Goal: Task Accomplishment & Management: Use online tool/utility

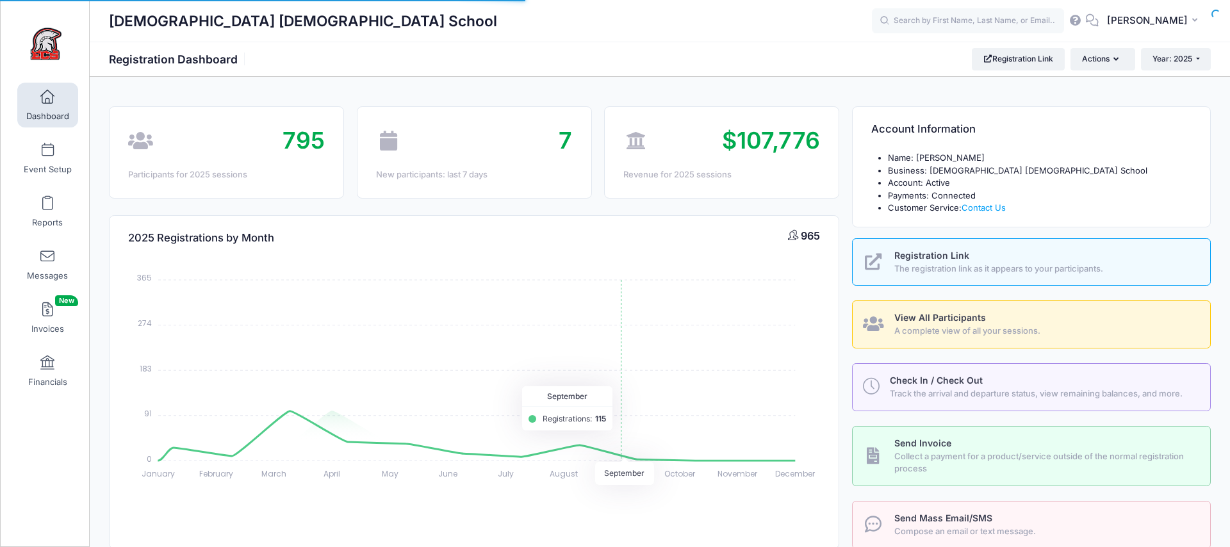
select select
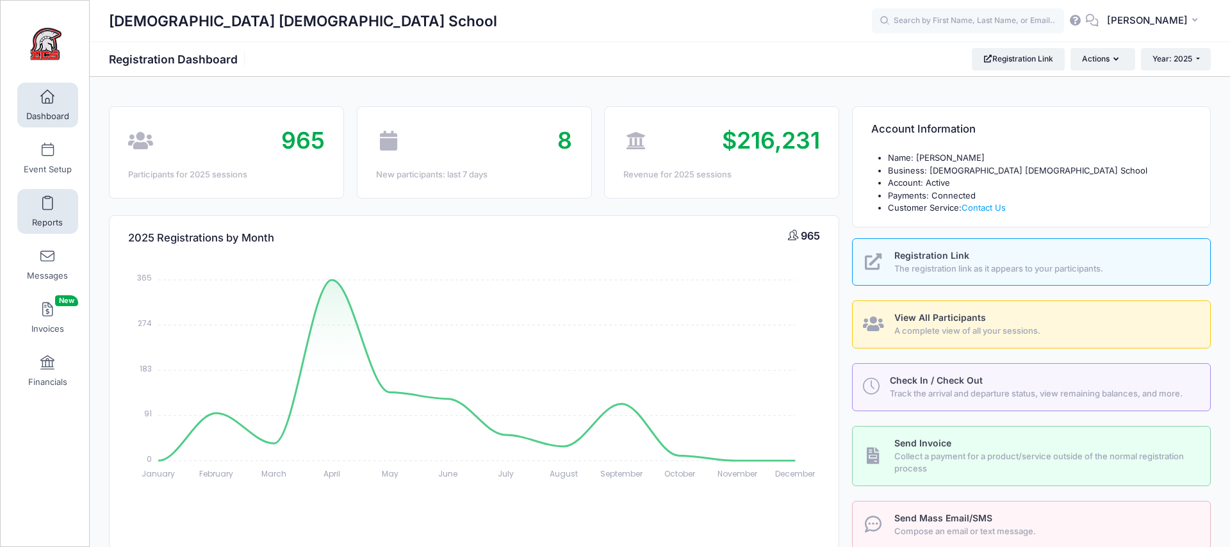
click at [40, 208] on link "Reports" at bounding box center [47, 211] width 61 height 45
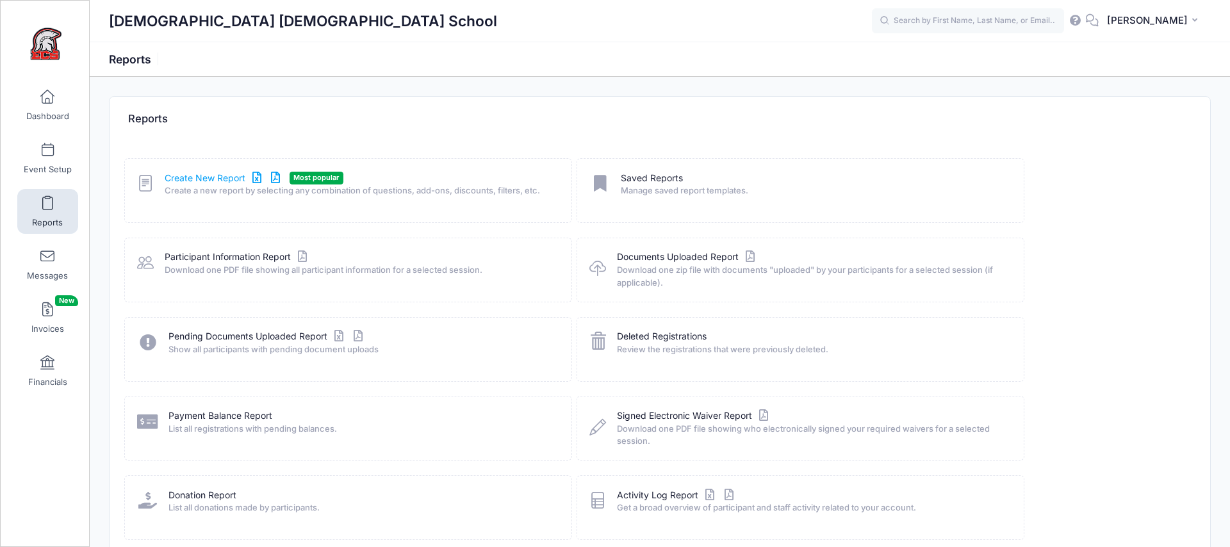
click at [216, 175] on link "Create New Report" at bounding box center [224, 178] width 119 height 13
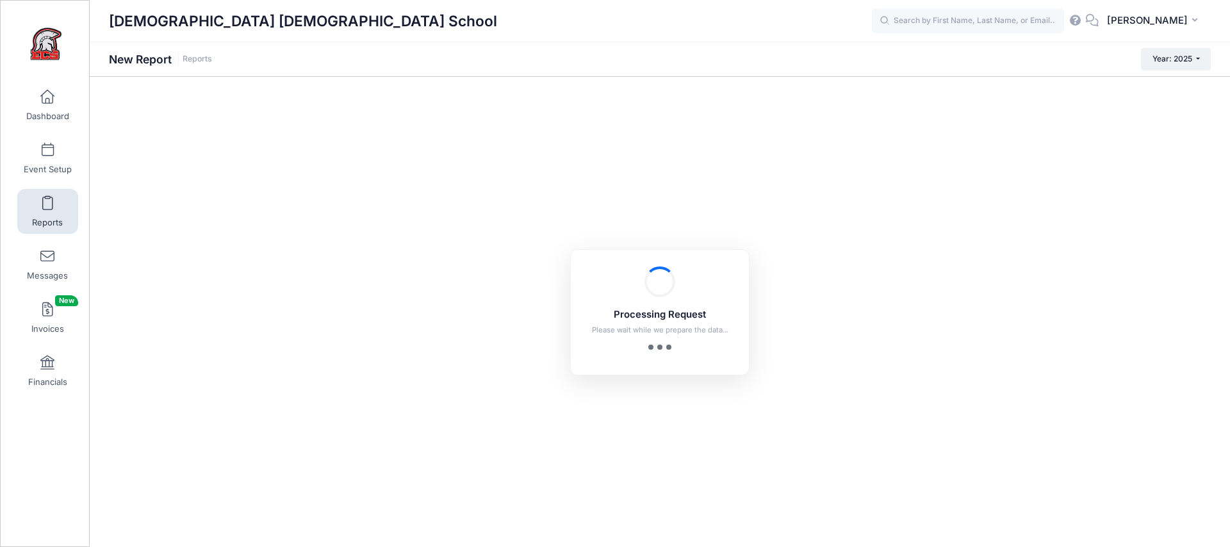
checkbox input "true"
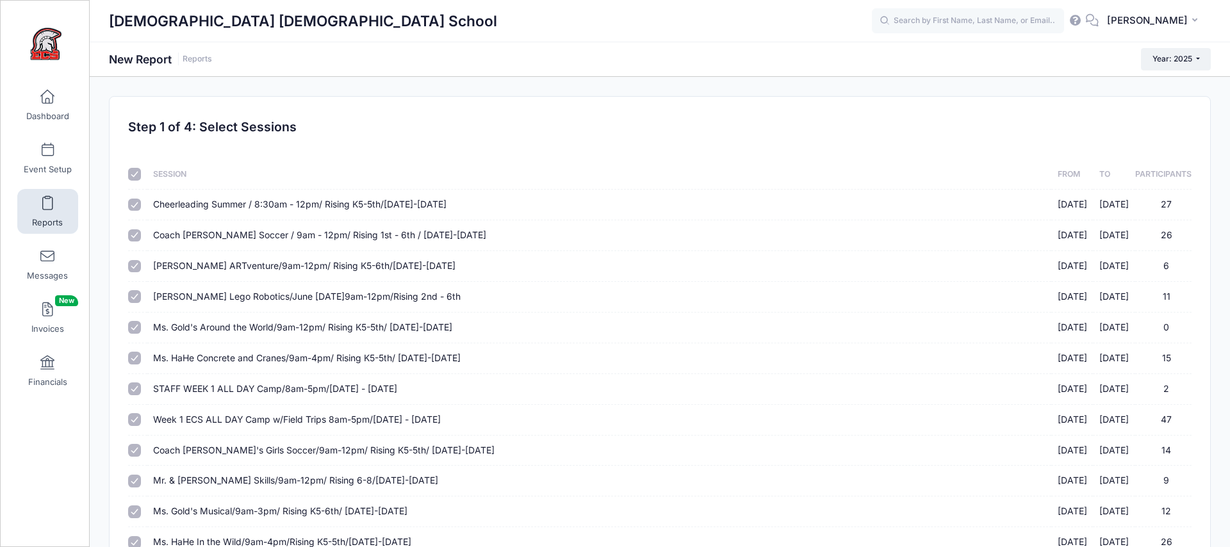
click at [133, 175] on input "checkbox" at bounding box center [134, 174] width 13 height 13
checkbox input "false"
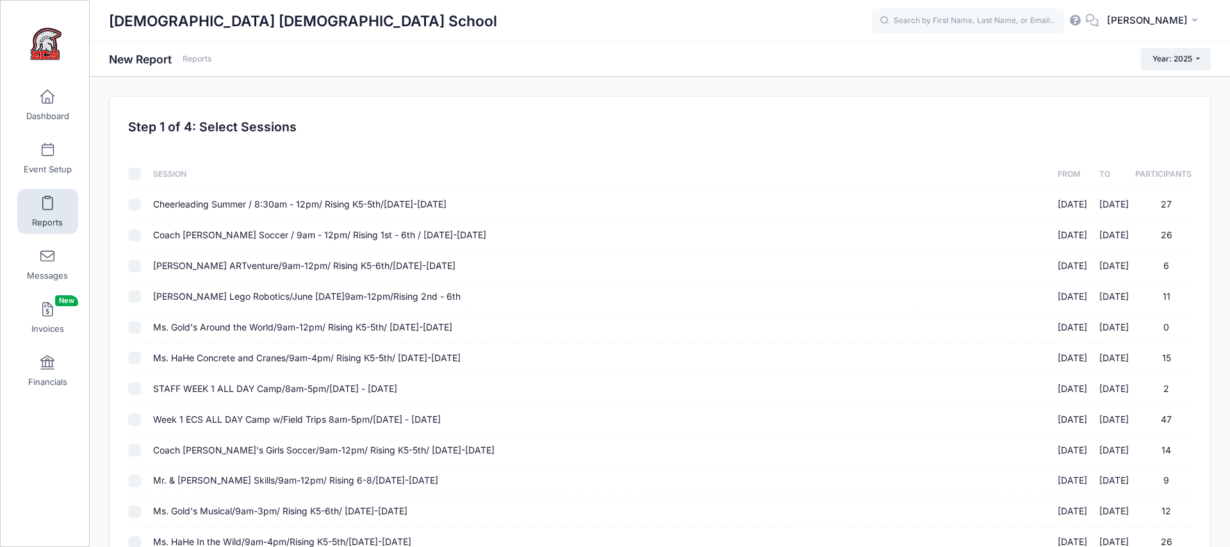
checkbox input "false"
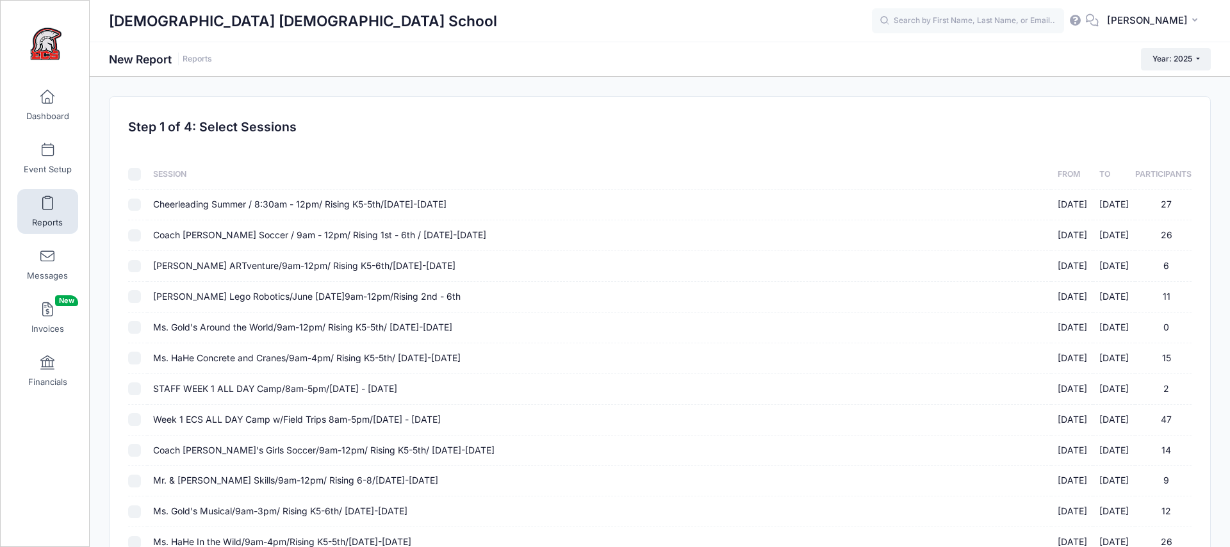
checkbox input "false"
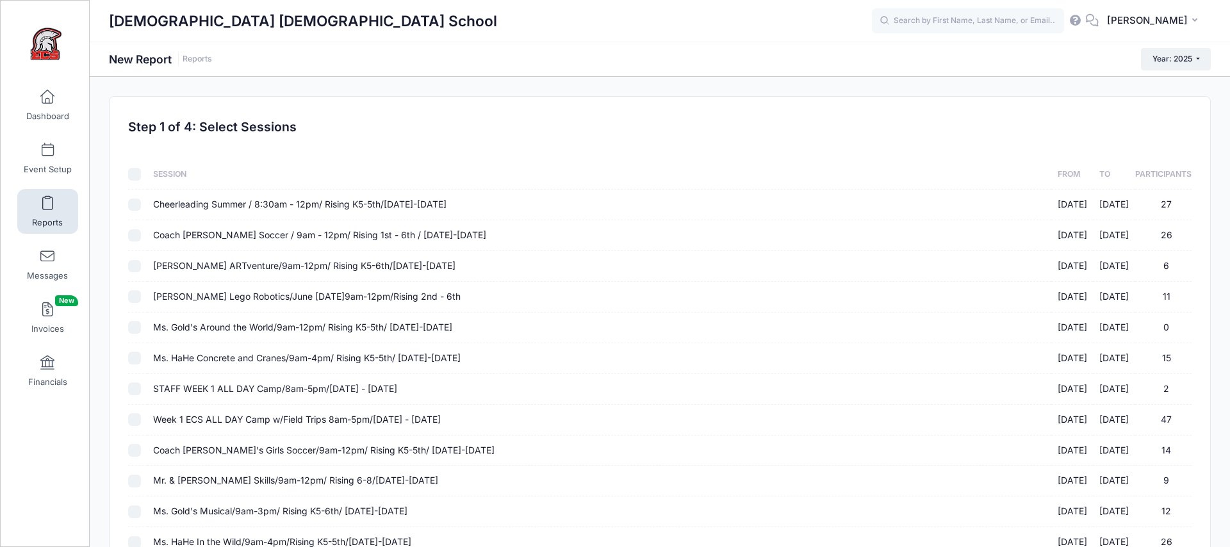
checkbox input "false"
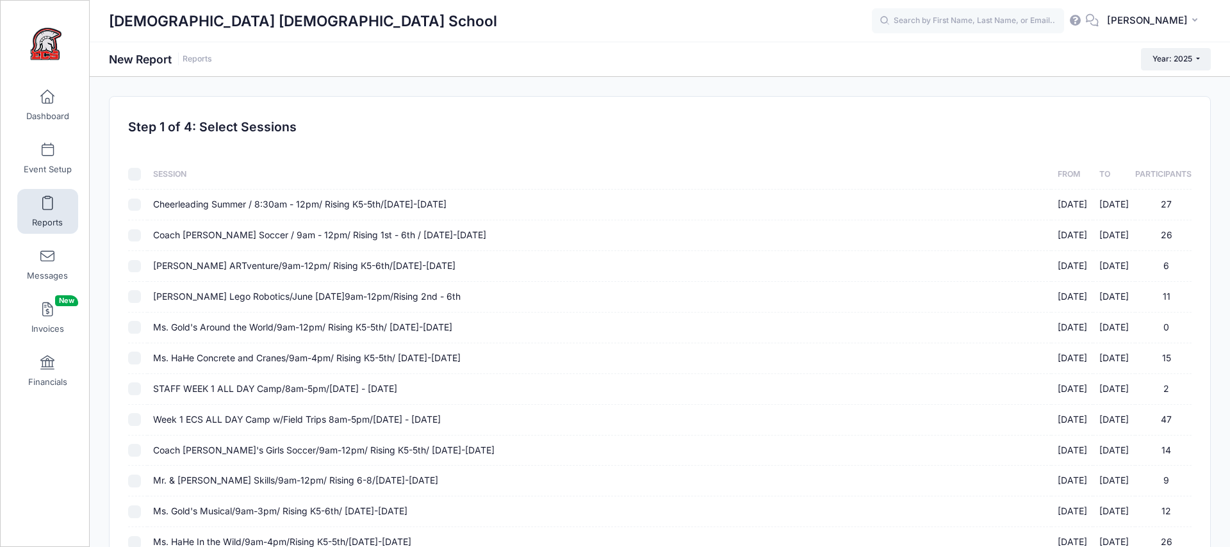
checkbox input "false"
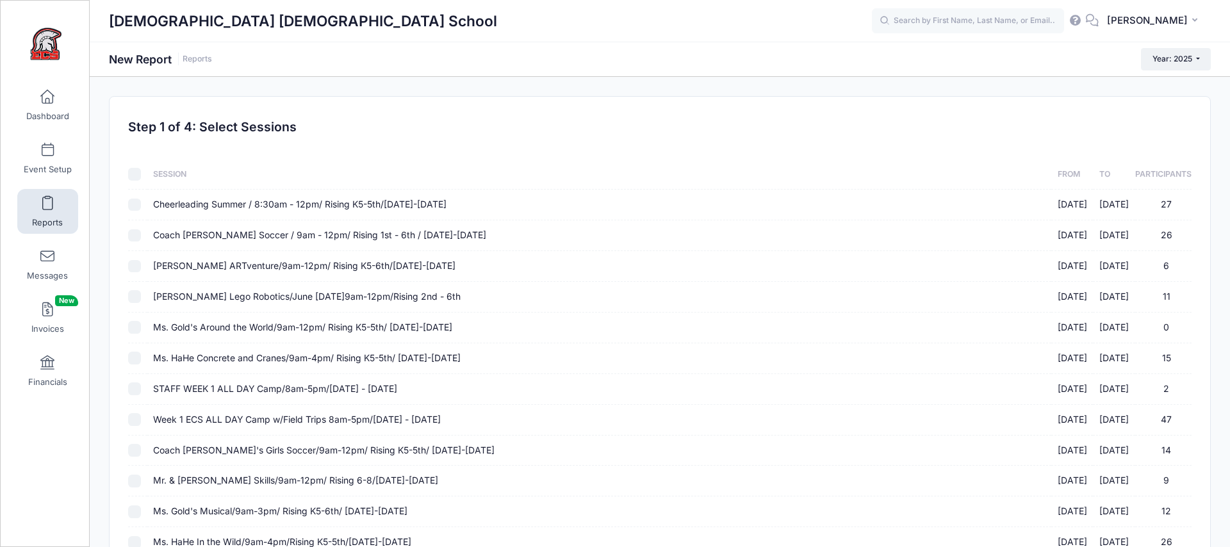
checkbox input "false"
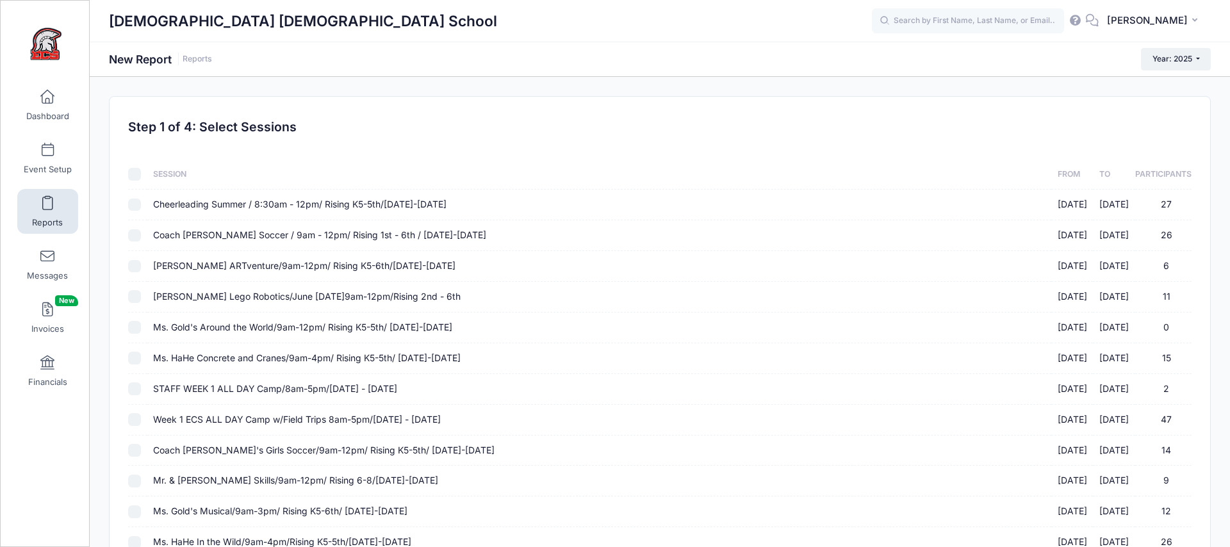
checkbox input "false"
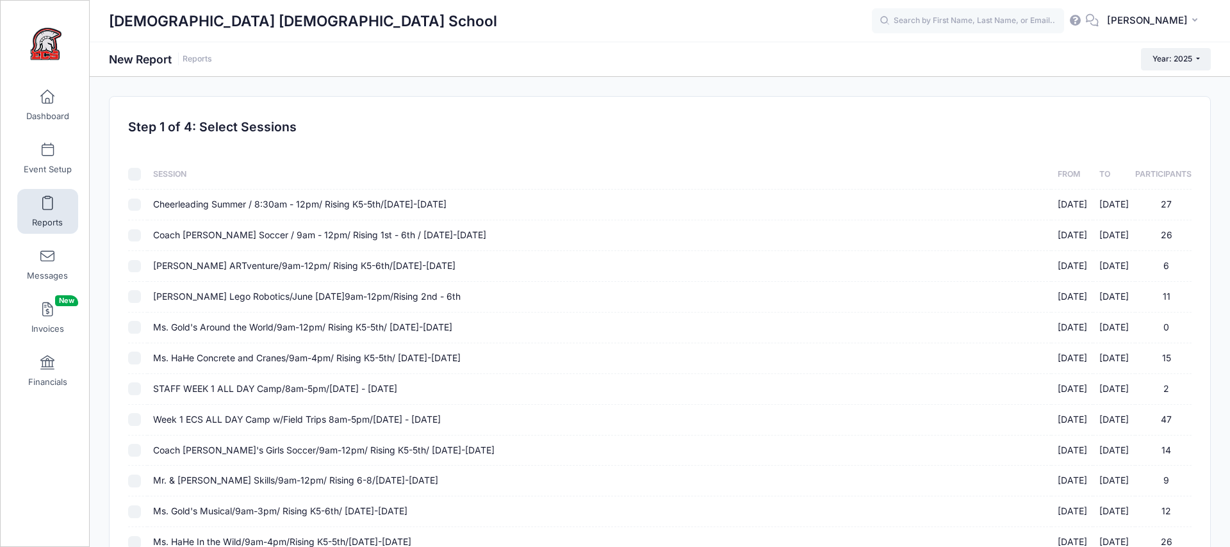
checkbox input "false"
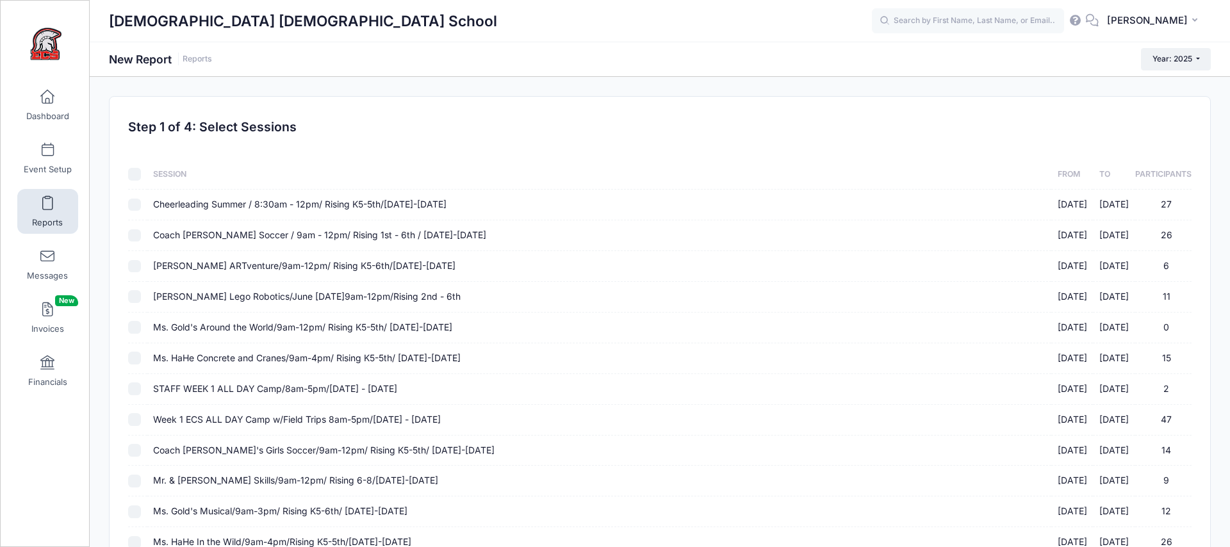
checkbox input "false"
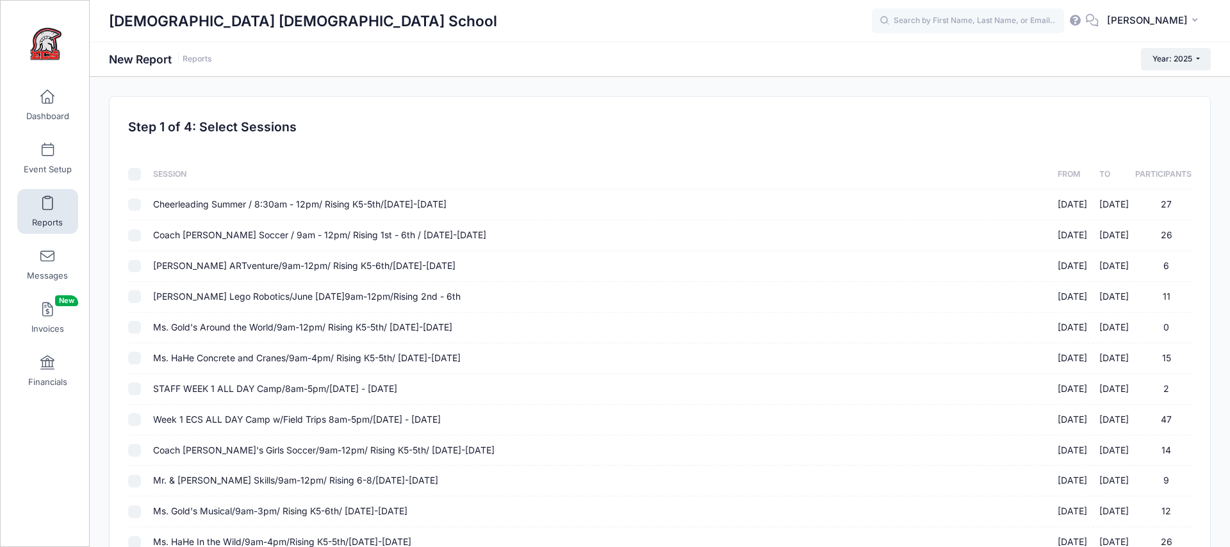
checkbox input "false"
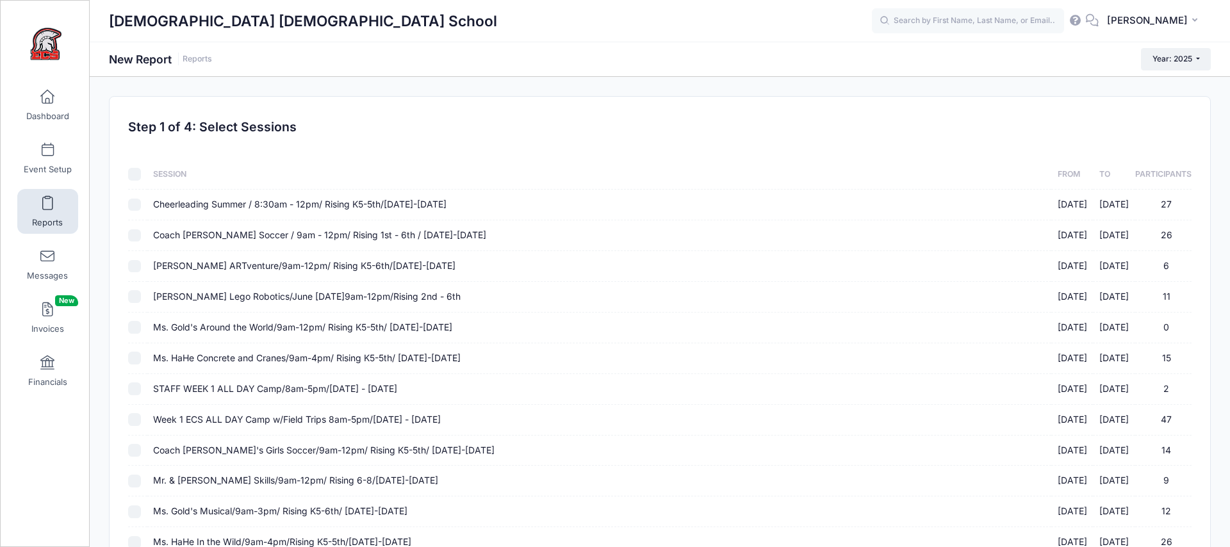
checkbox input "false"
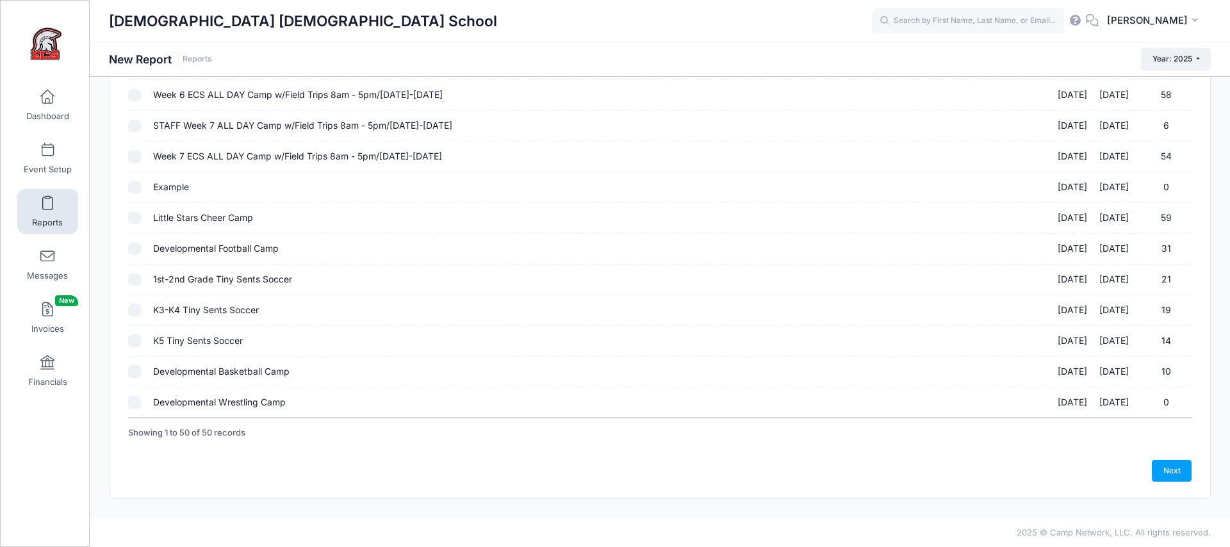
scroll to position [1298, 0]
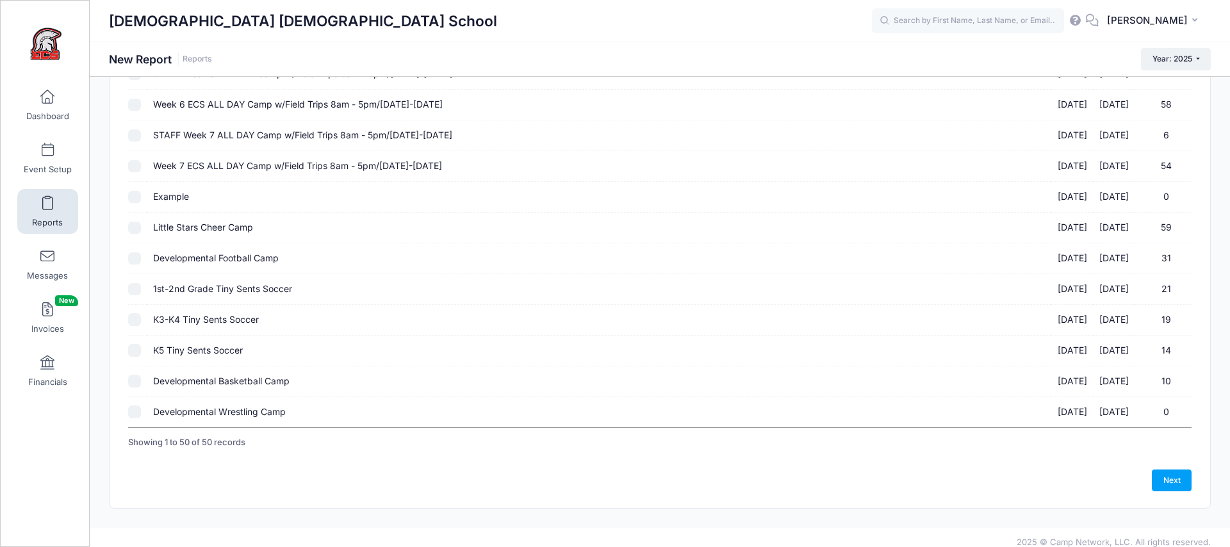
click at [139, 291] on input "1st-2nd Grade Tiny Sents Soccer [DATE] - [DATE] 21" at bounding box center [134, 289] width 13 height 13
checkbox input "true"
click at [138, 323] on input "K3-K4 Tiny Sents Soccer [DATE] - [DATE] 19" at bounding box center [134, 319] width 13 height 13
checkbox input "true"
click at [138, 351] on input "K5 Tiny Sents Soccer [DATE] - [DATE] 14" at bounding box center [134, 350] width 13 height 13
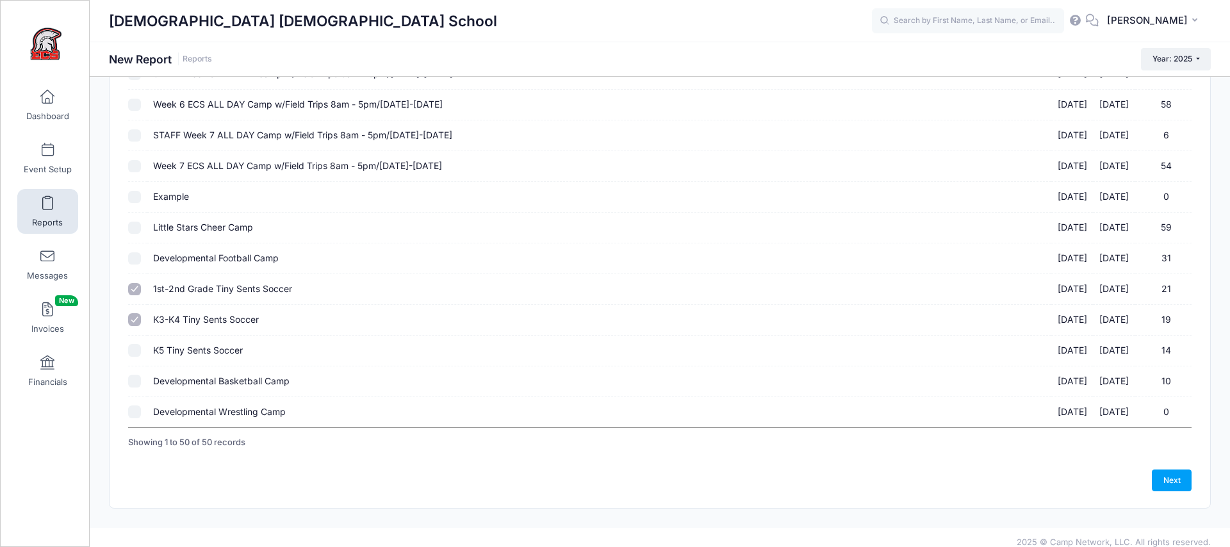
checkbox input "true"
click at [1172, 484] on link "Next" at bounding box center [1172, 480] width 40 height 22
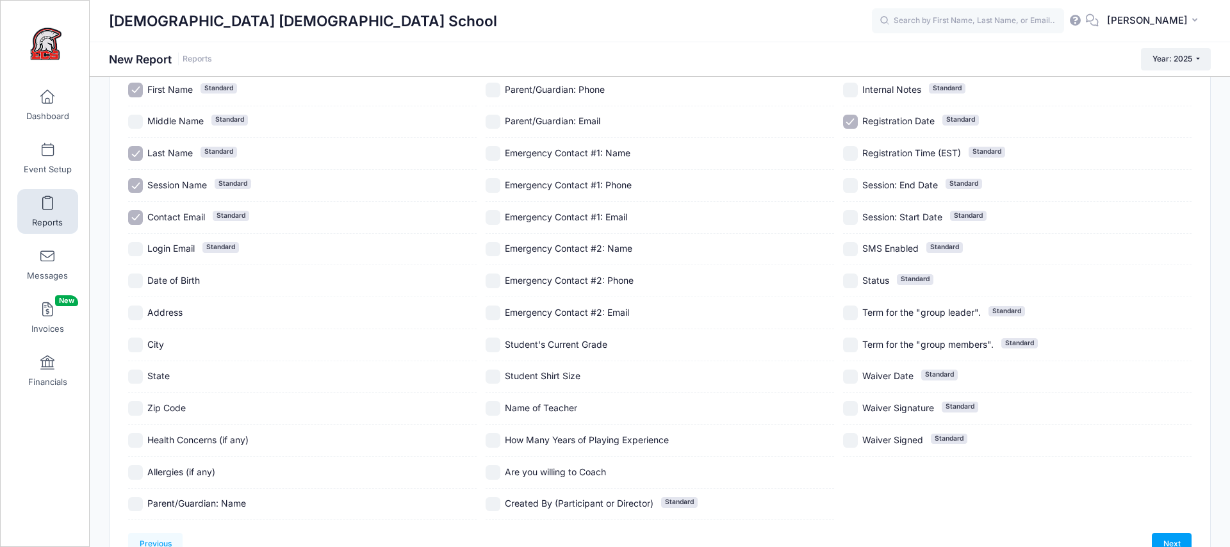
scroll to position [178, 0]
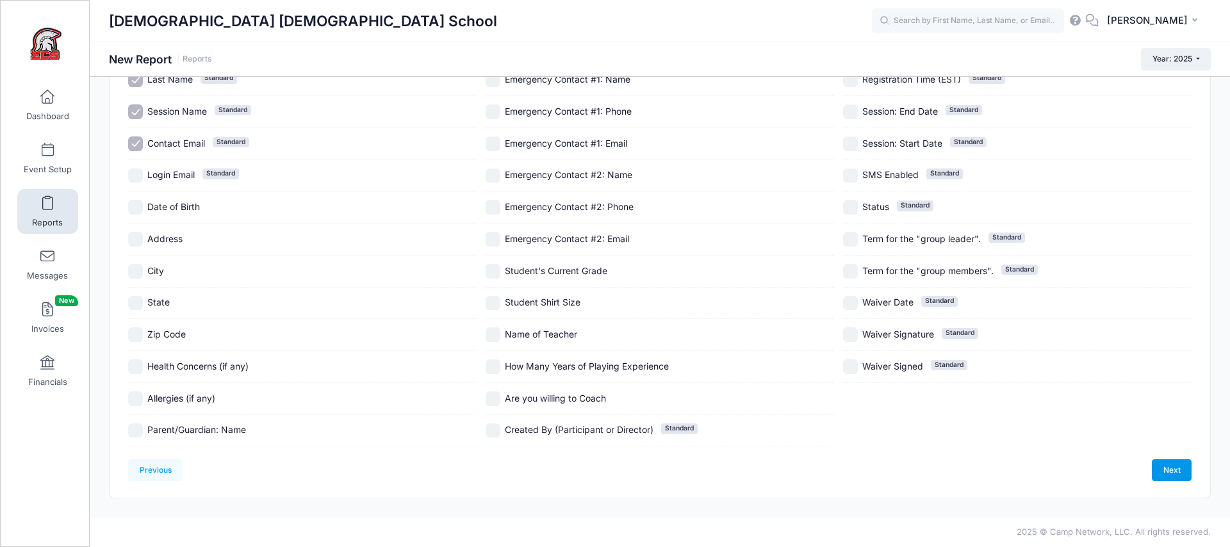
click at [1168, 471] on link "Next" at bounding box center [1172, 470] width 40 height 22
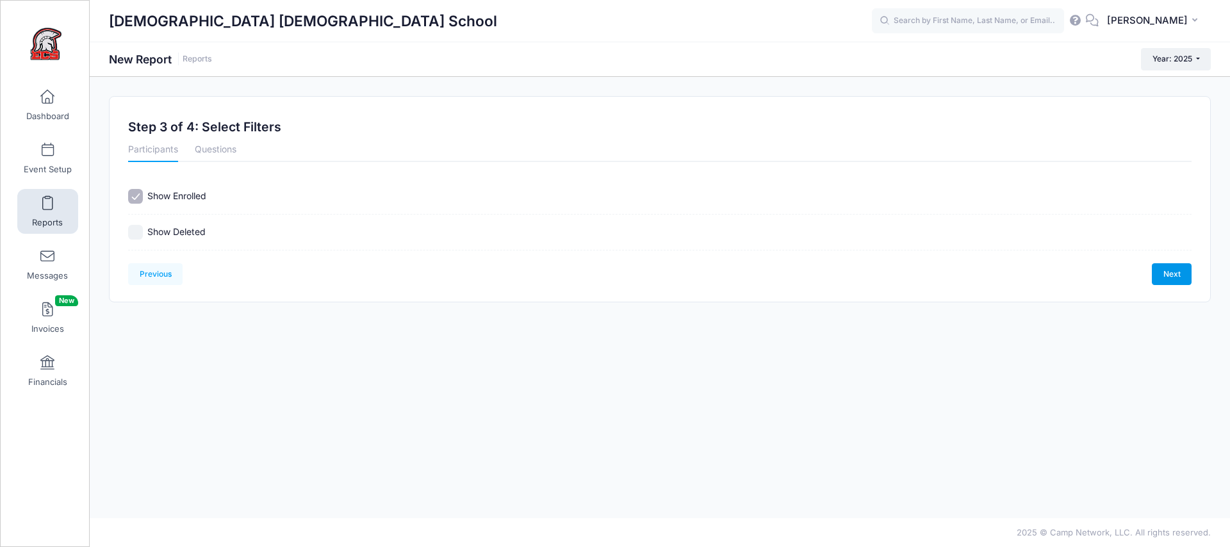
click at [1162, 274] on link "Next" at bounding box center [1172, 274] width 40 height 22
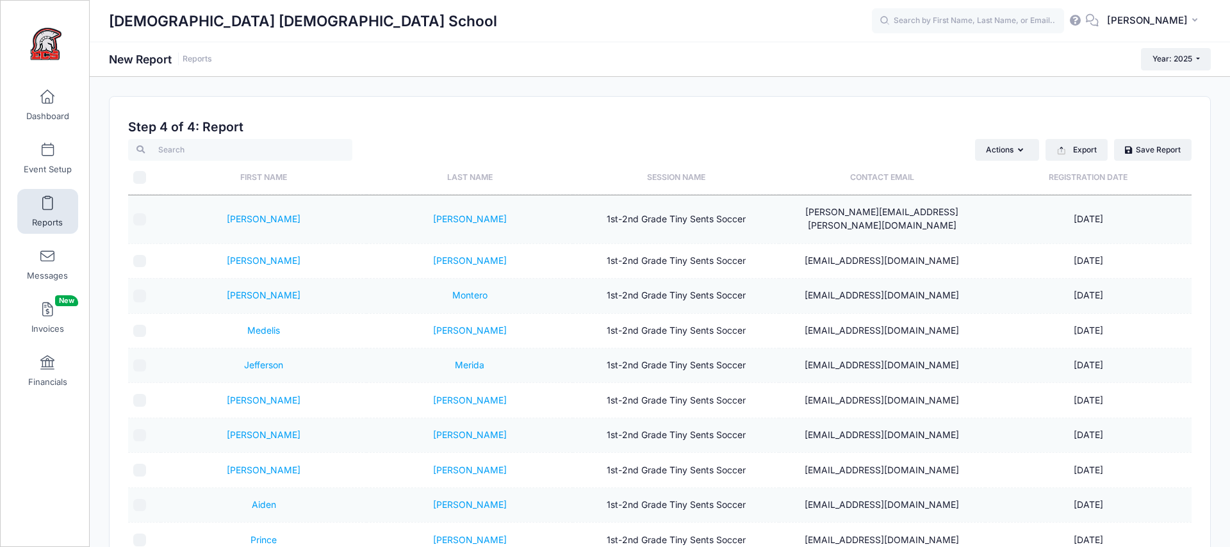
scroll to position [6, 0]
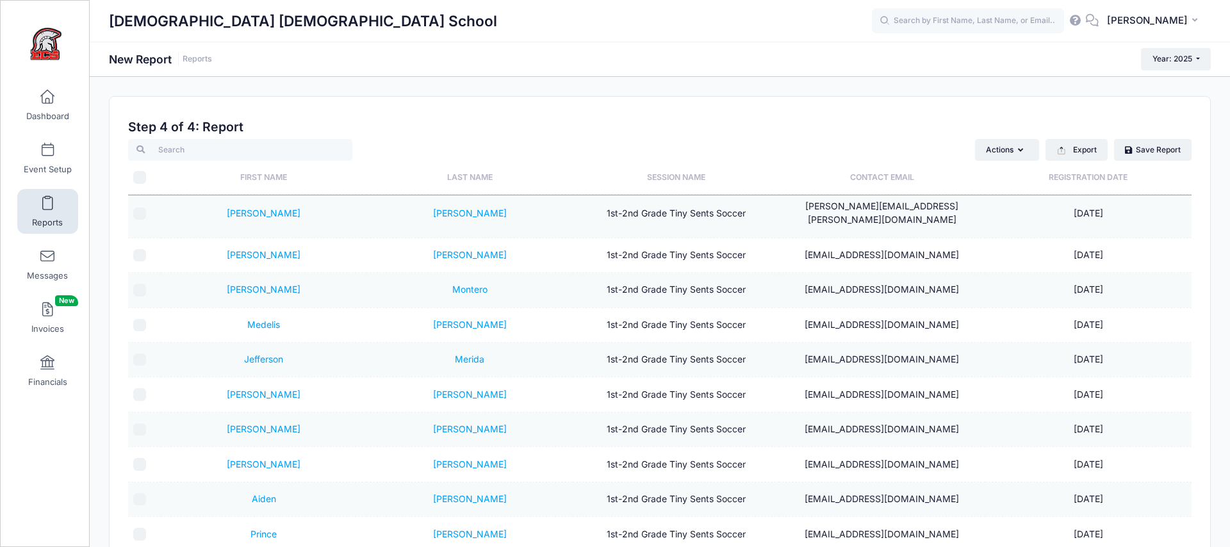
click at [857, 206] on td "[PERSON_NAME][EMAIL_ADDRESS][PERSON_NAME][DOMAIN_NAME]" at bounding box center [882, 214] width 206 height 48
click at [1076, 152] on button "Export" at bounding box center [1076, 150] width 62 height 22
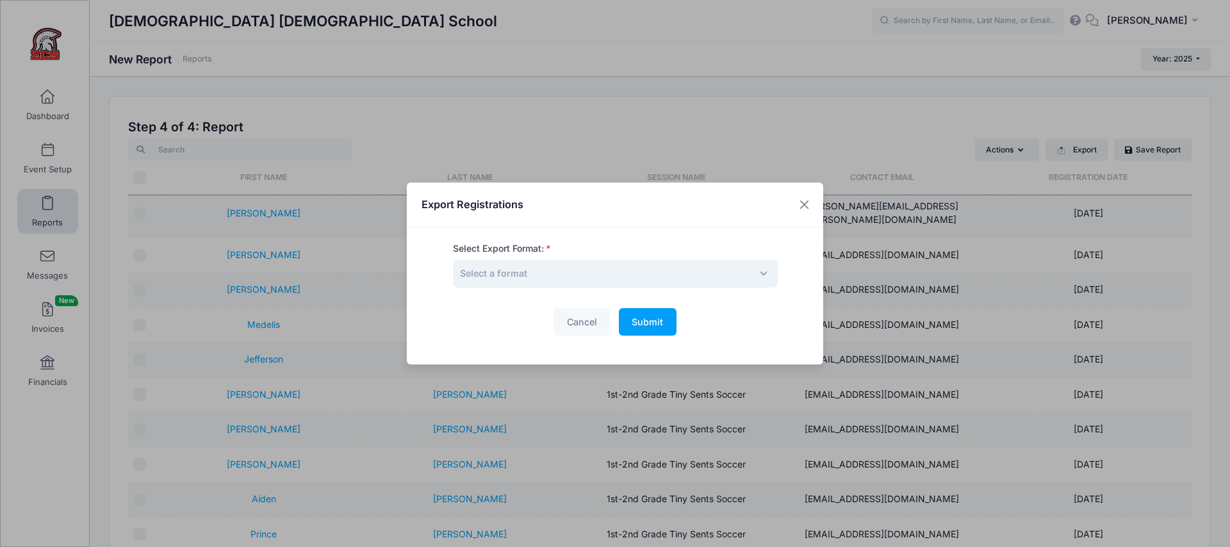
click at [521, 280] on span "Select a format" at bounding box center [493, 272] width 67 height 13
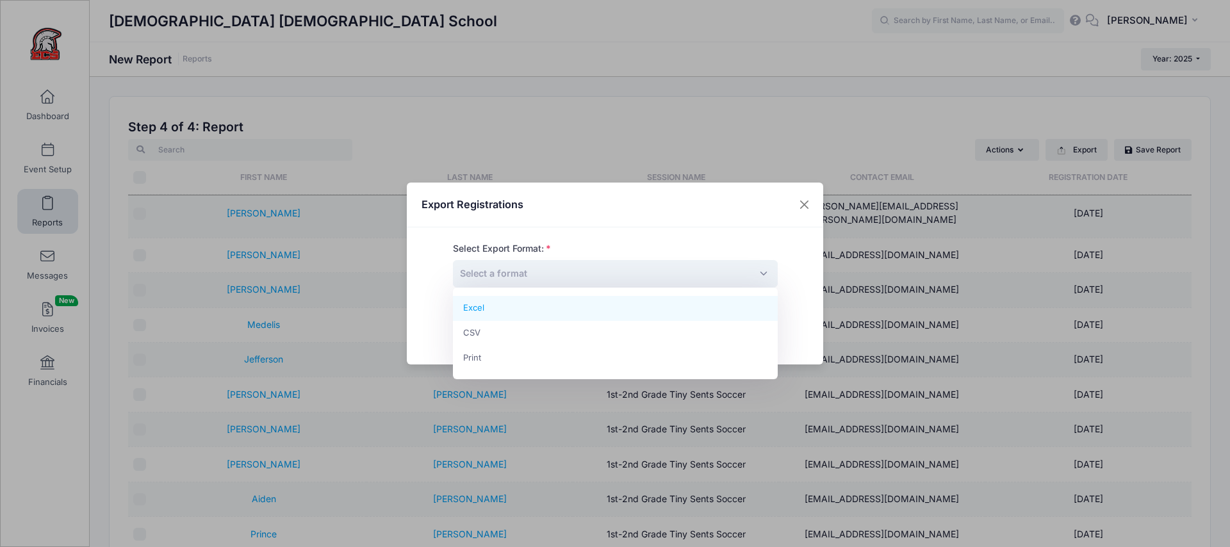
select select "excel"
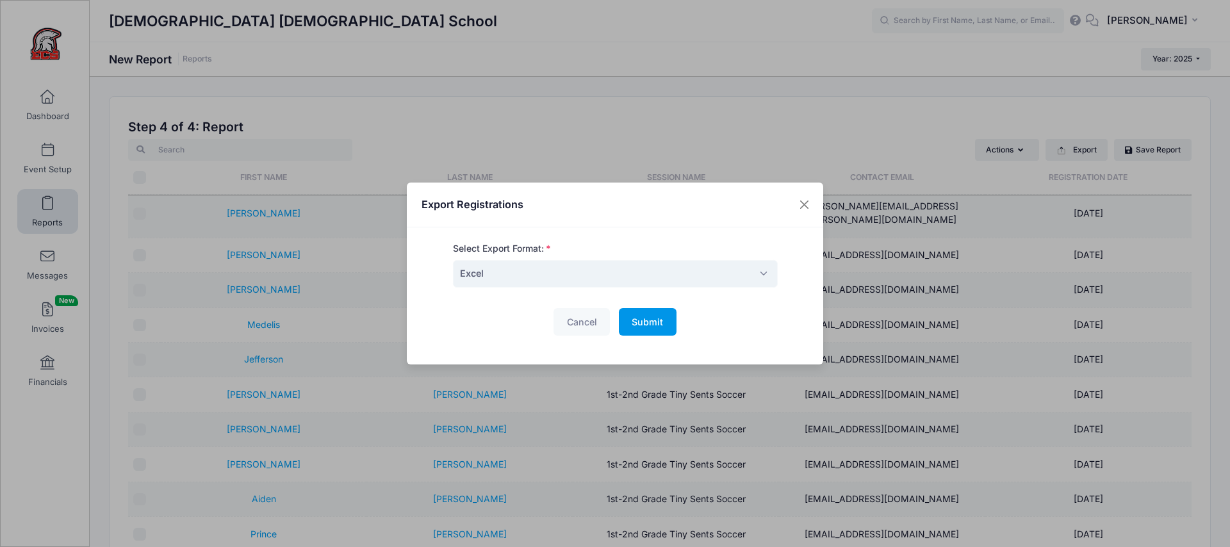
click at [644, 316] on span "Submit" at bounding box center [646, 321] width 31 height 11
